Goal: Task Accomplishment & Management: Manage account settings

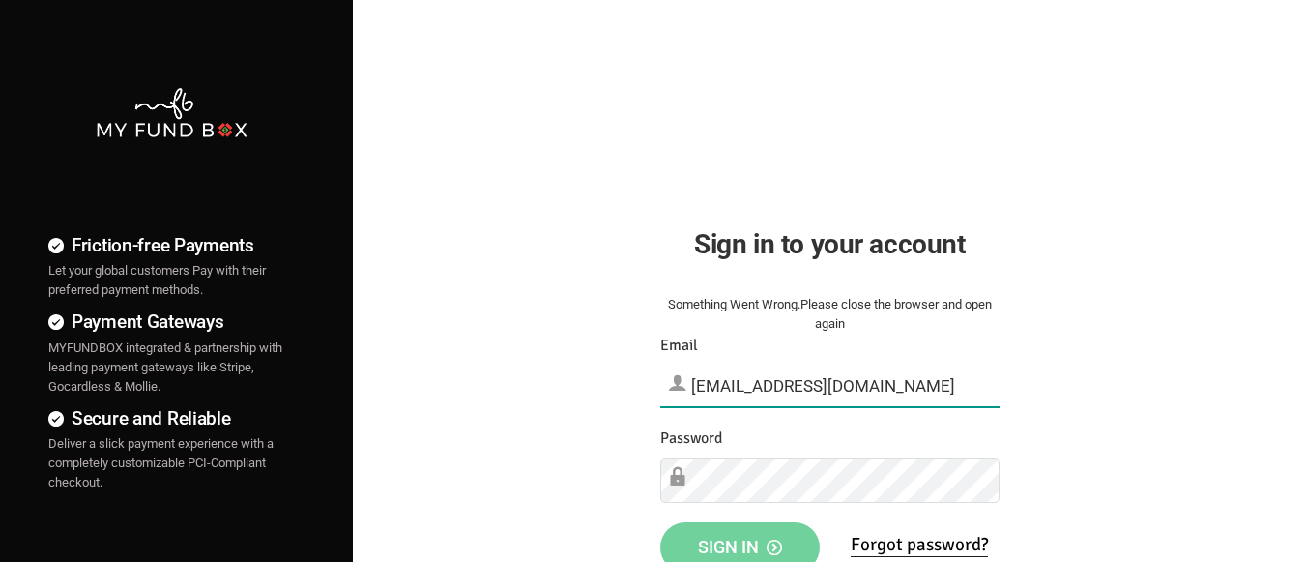
type input "[EMAIL_ADDRESS][DOMAIN_NAME]"
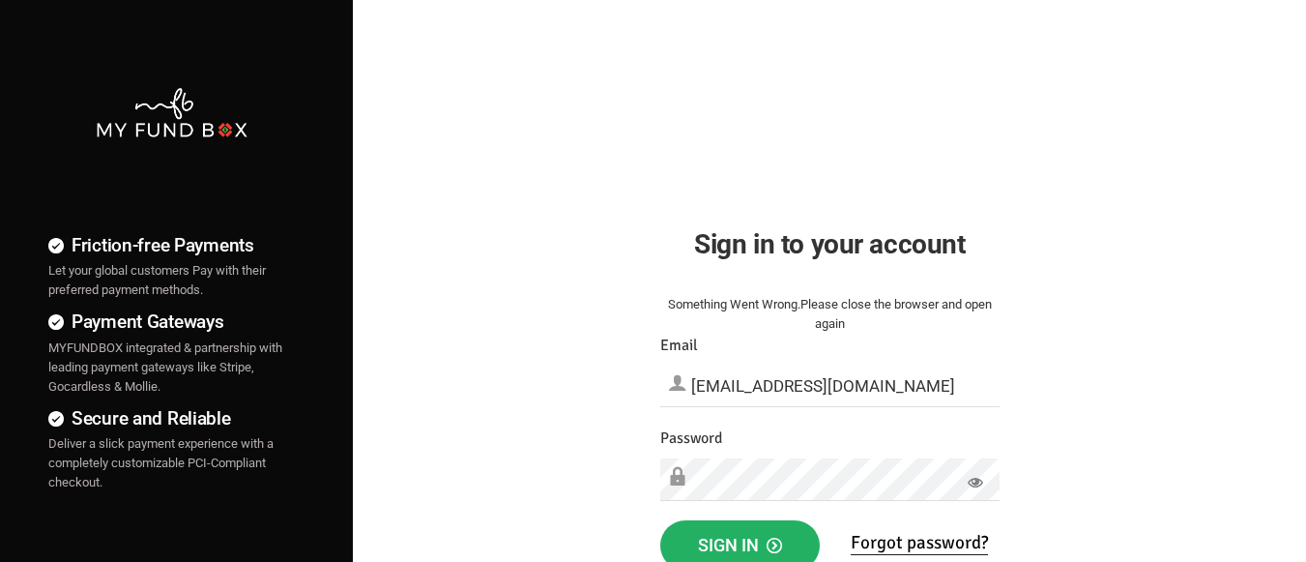
click at [740, 541] on span "Sign in" at bounding box center [740, 545] width 84 height 20
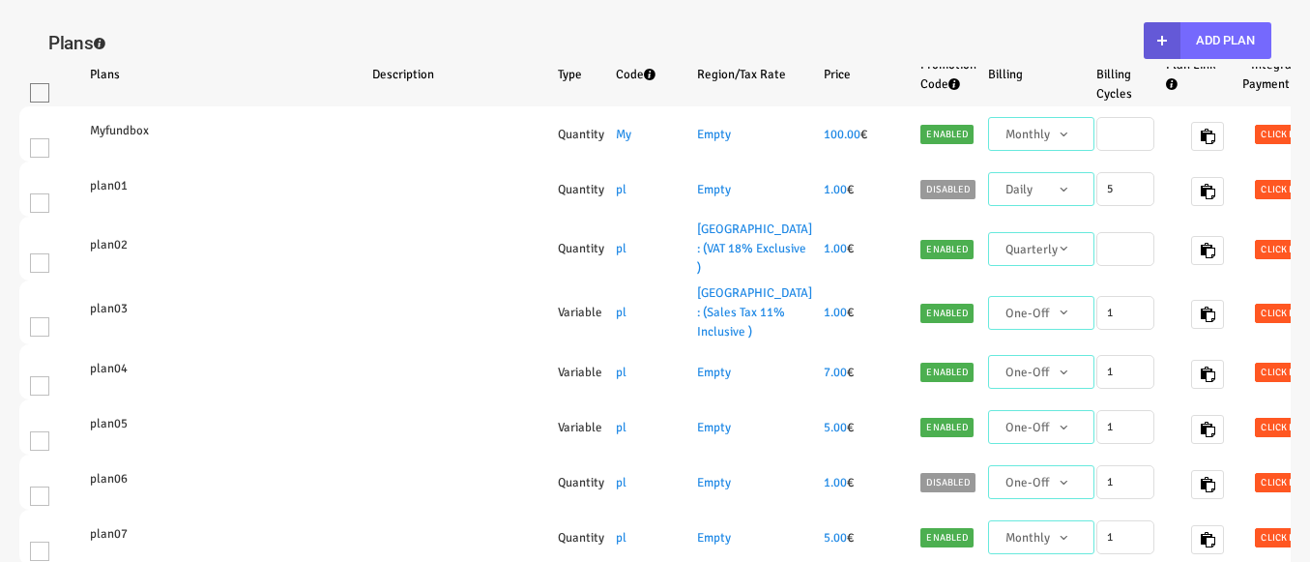
select select "100"
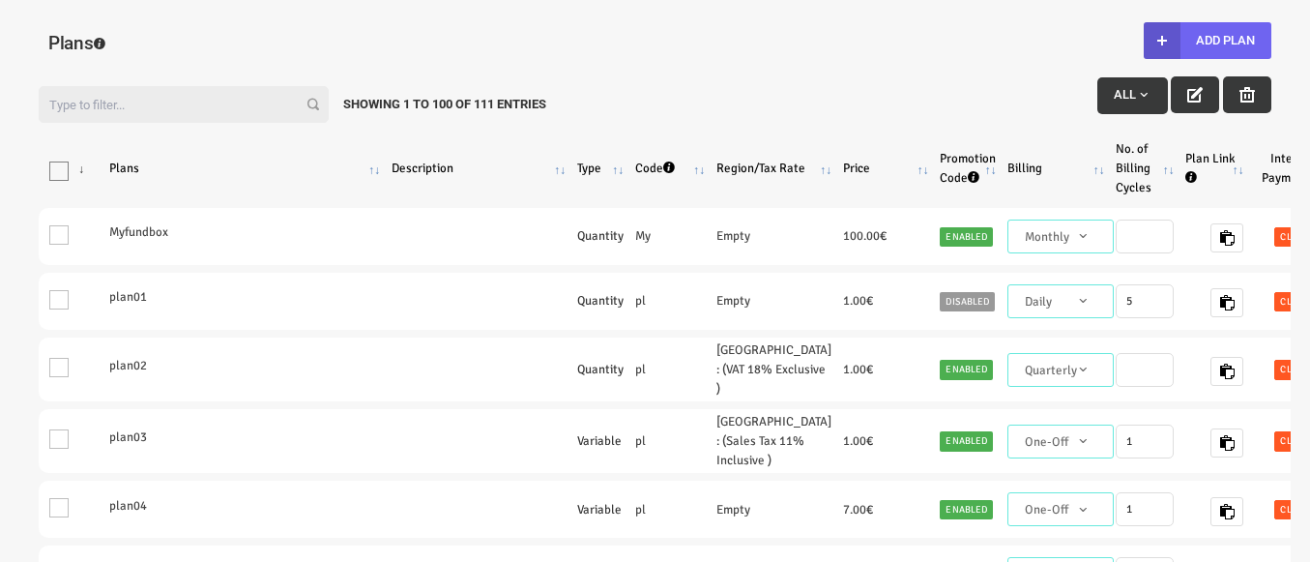
click at [1207, 41] on button "Add Plan" at bounding box center [1208, 40] width 128 height 37
type input "100"
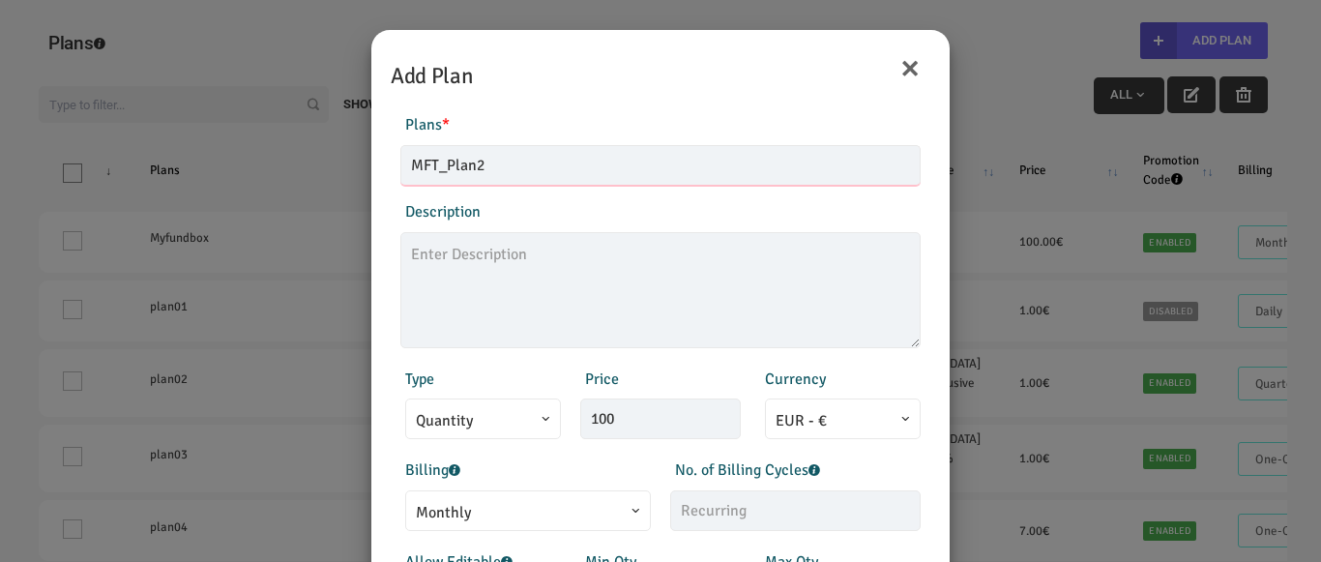
type input "MFT_Plan2"
type textarea "MFT_Plan2_description"
click at [476, 419] on span "Quantity" at bounding box center [483, 421] width 134 height 24
click at [714, 207] on div "Description MFT_Plan2_description 21/255" at bounding box center [661, 274] width 540 height 148
click at [909, 69] on button "×" at bounding box center [909, 67] width 21 height 41
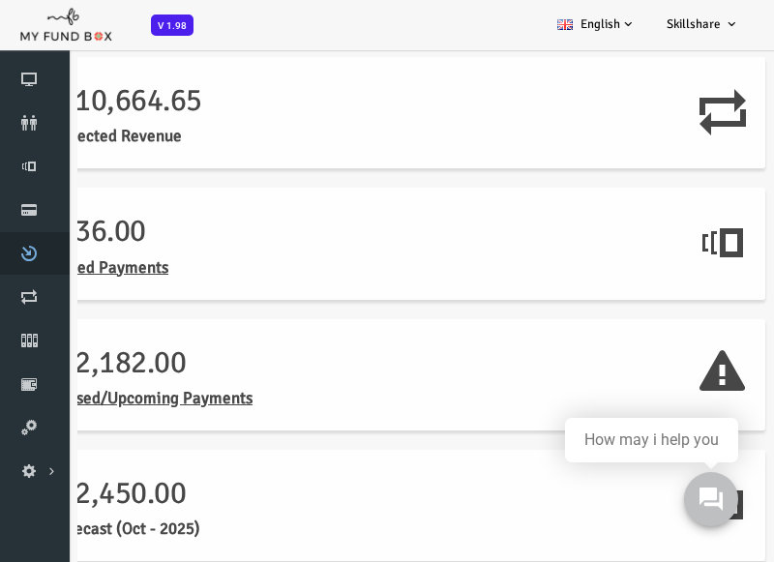
click at [27, 251] on icon at bounding box center [29, 253] width 58 height 15
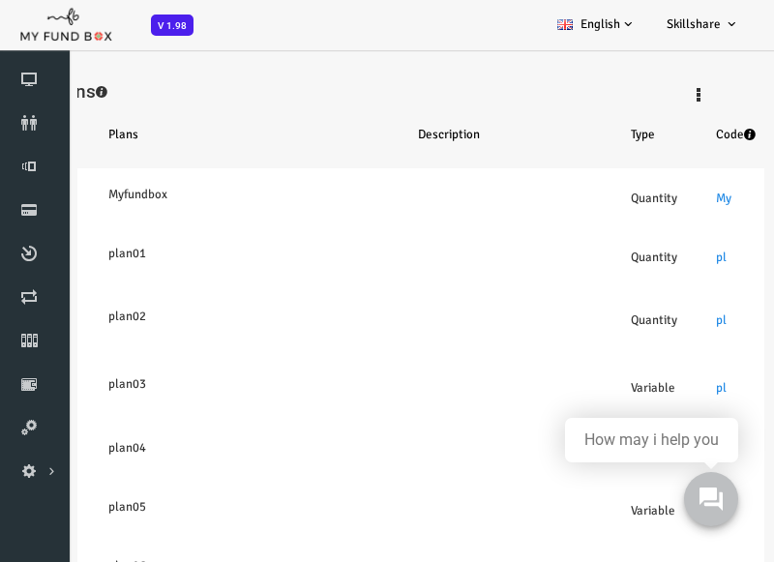
select select "100"
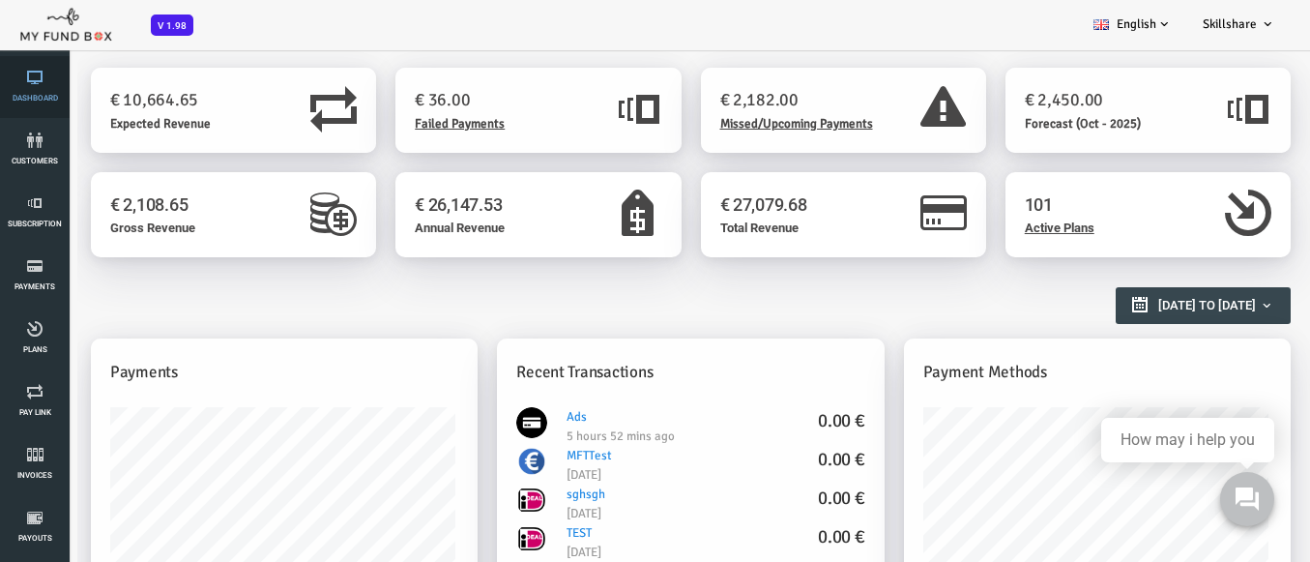
scroll to position [11, 0]
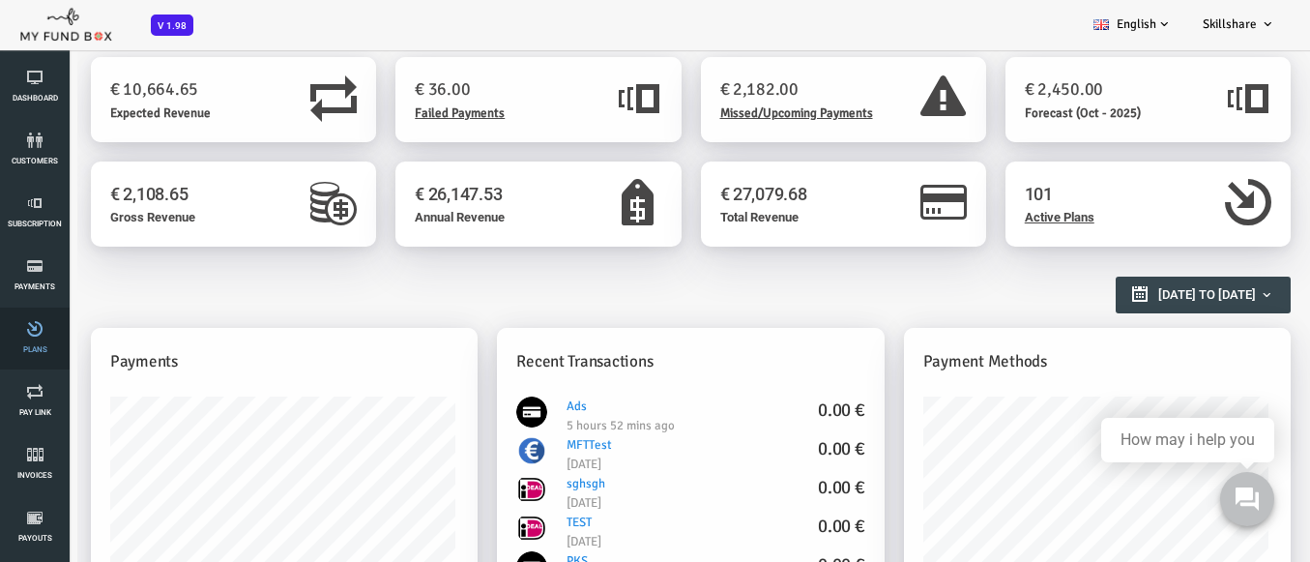
click at [0, 0] on span "Plans" at bounding box center [0, 0] width 0 height 0
click at [38, 340] on link "Plans" at bounding box center [35, 338] width 58 height 62
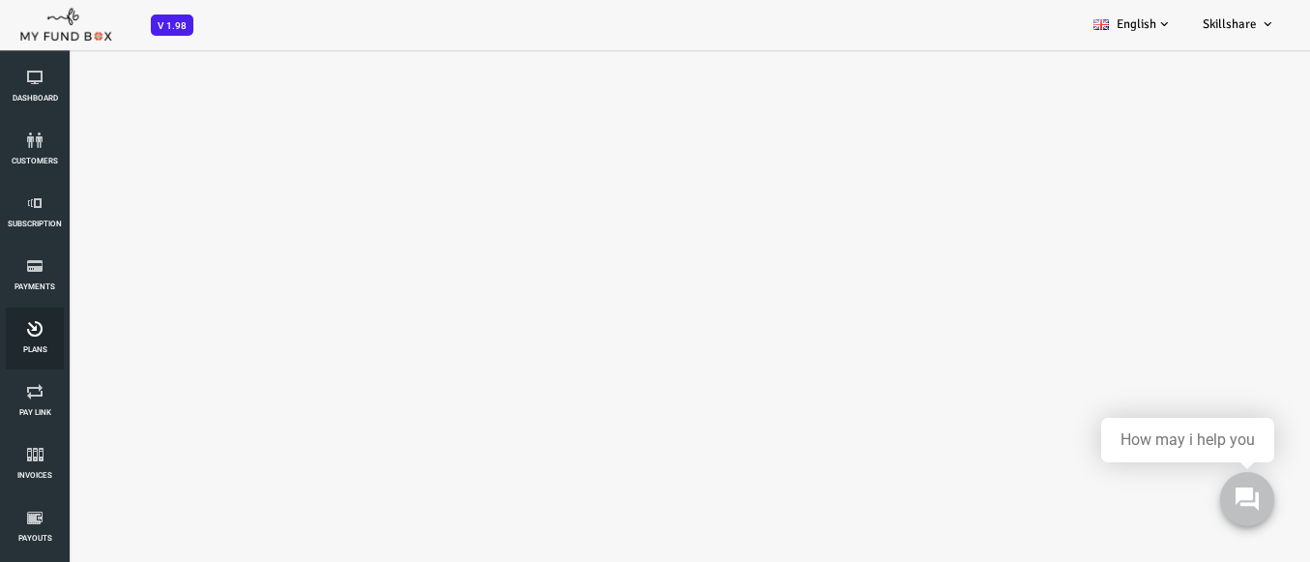
select select "100"
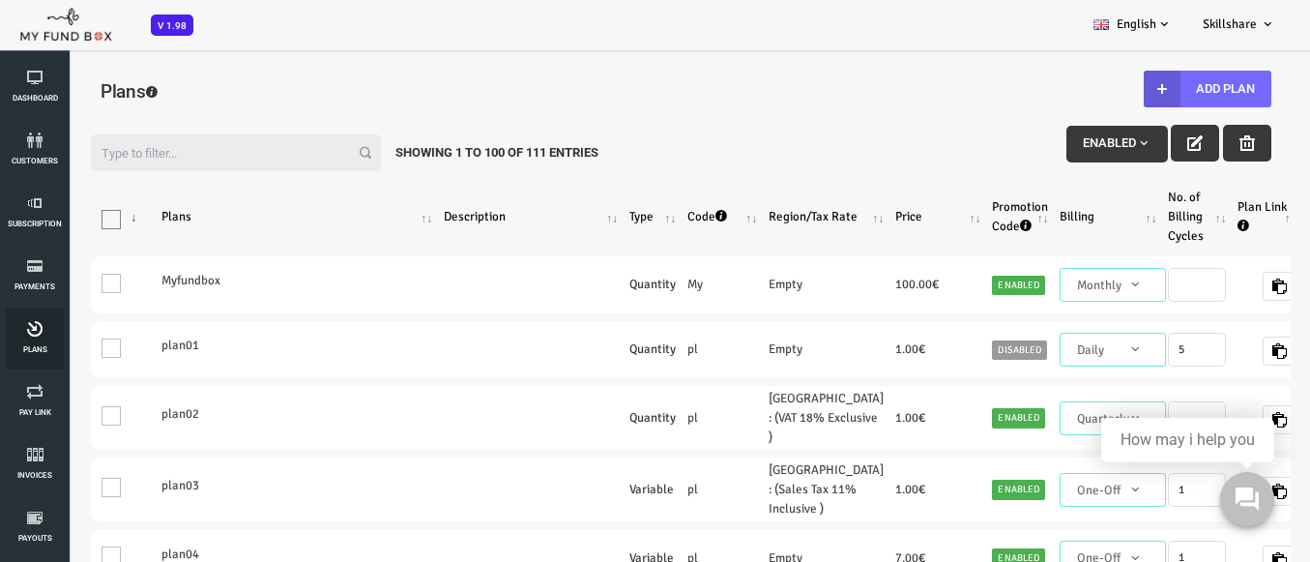
scroll to position [0, 0]
click at [1160, 90] on button "Add Plan" at bounding box center [1156, 89] width 128 height 37
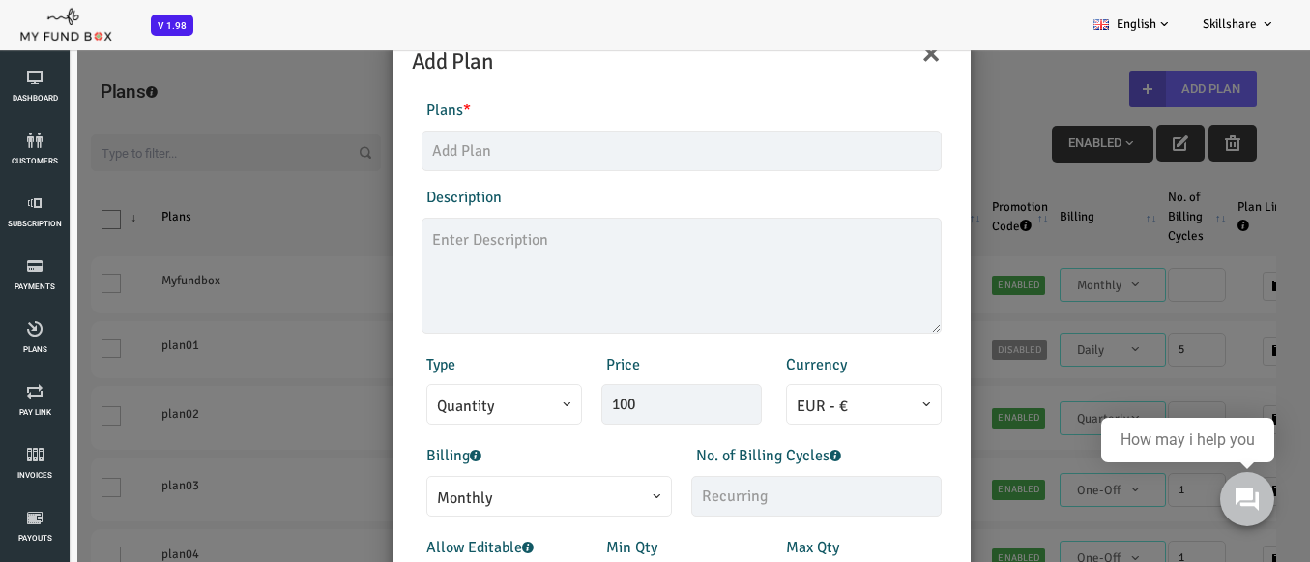
scroll to position [97, 0]
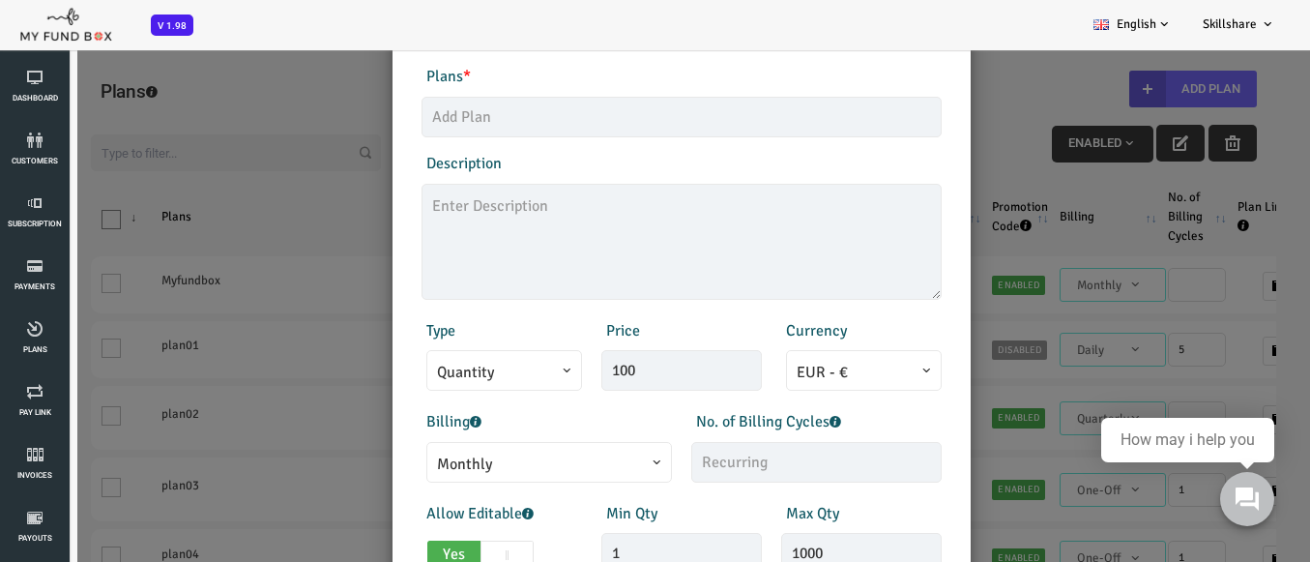
click at [471, 472] on span "Monthly" at bounding box center [497, 465] width 224 height 24
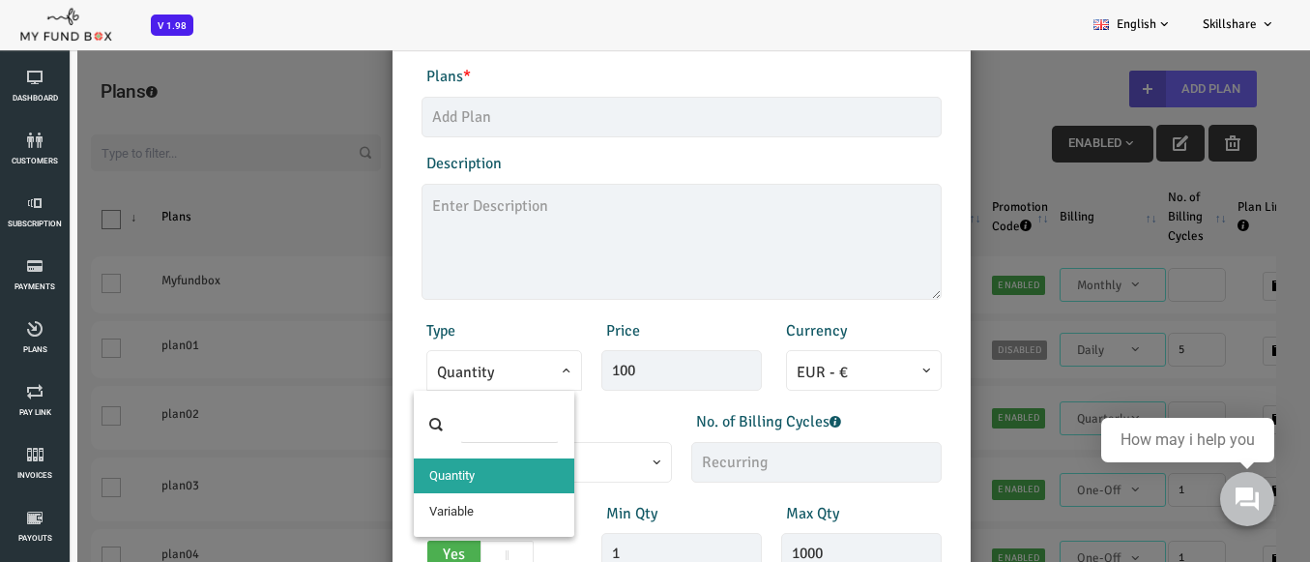
click at [437, 377] on span "Quantity" at bounding box center [452, 373] width 134 height 24
click at [441, 356] on span "Quantity" at bounding box center [452, 370] width 156 height 41
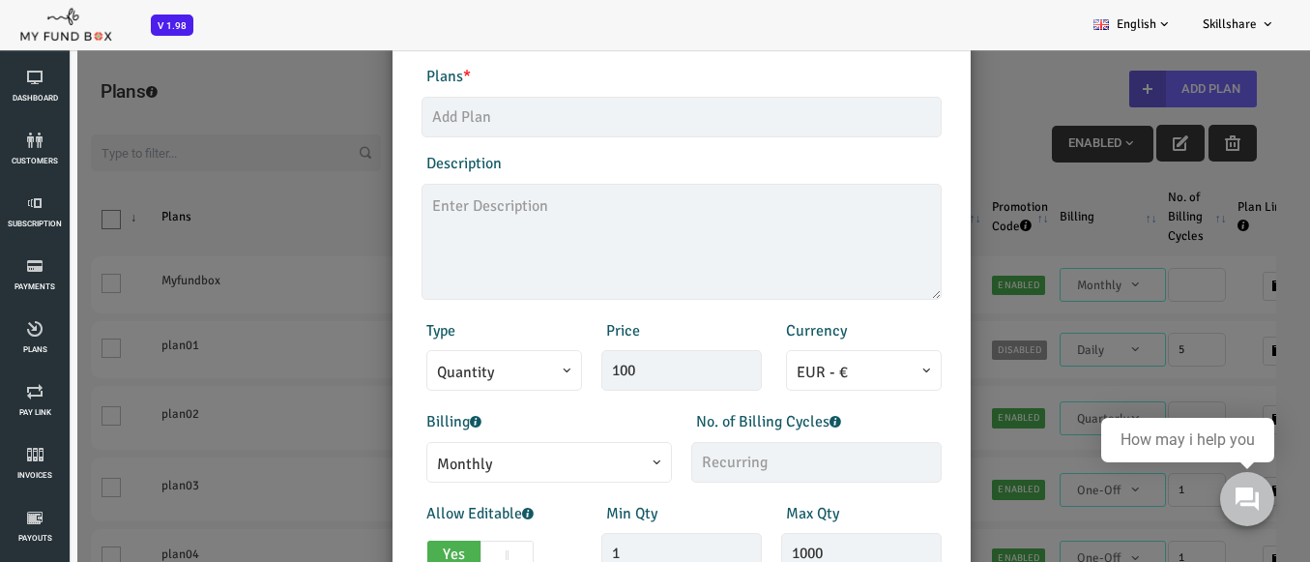
scroll to position [193, 0]
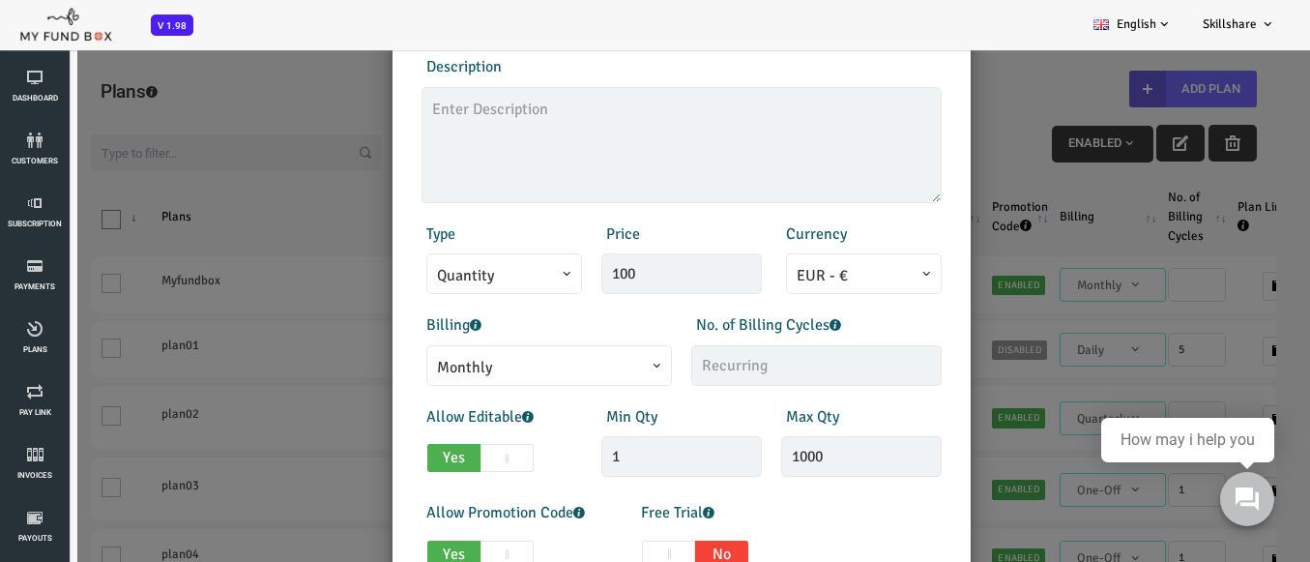
click at [465, 366] on span "Monthly" at bounding box center [497, 368] width 224 height 24
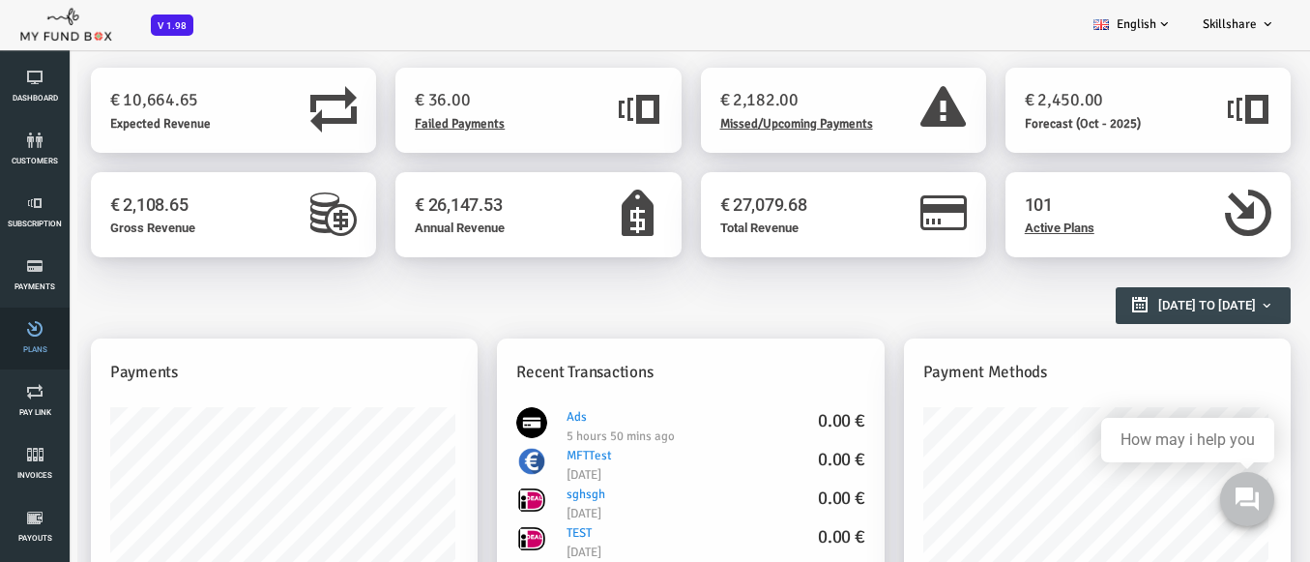
click at [21, 349] on link "Plans" at bounding box center [35, 338] width 58 height 62
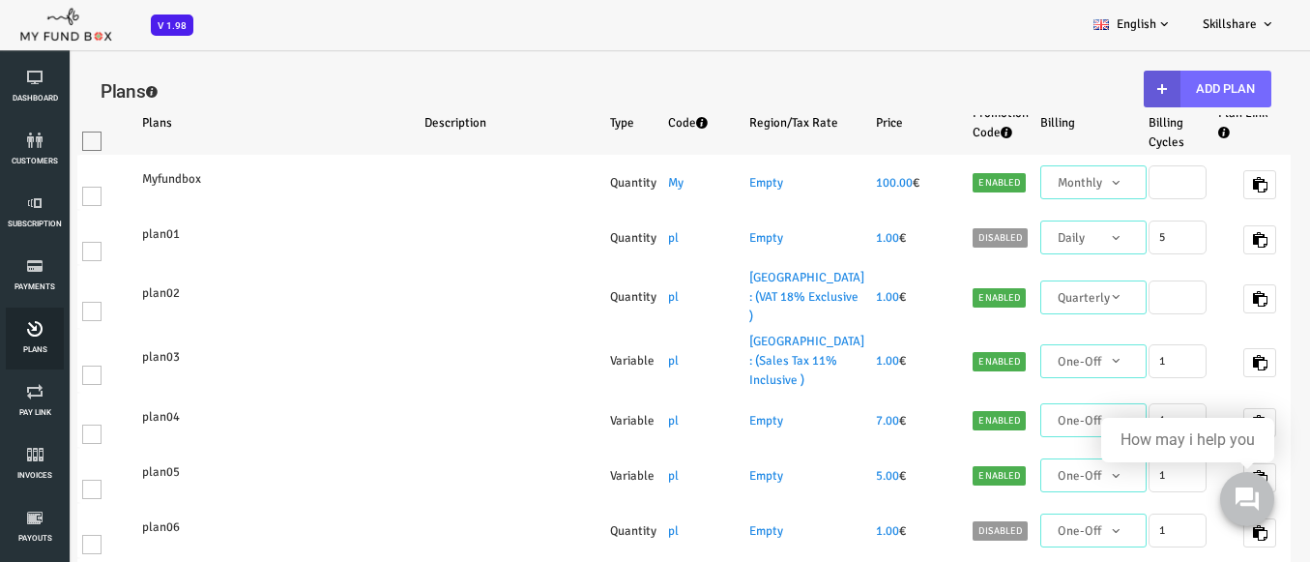
select select "100"
